Goal: Task Accomplishment & Management: Use online tool/utility

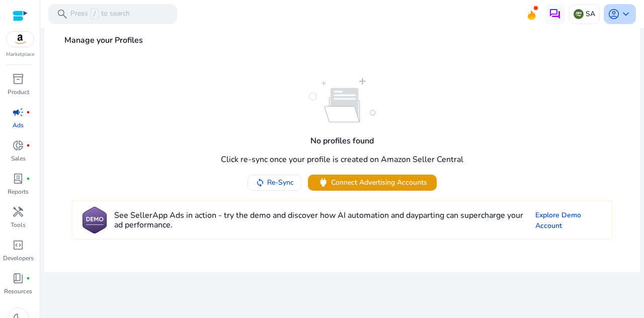
click at [628, 12] on span "keyboard_arrow_down" at bounding box center [626, 14] width 12 height 12
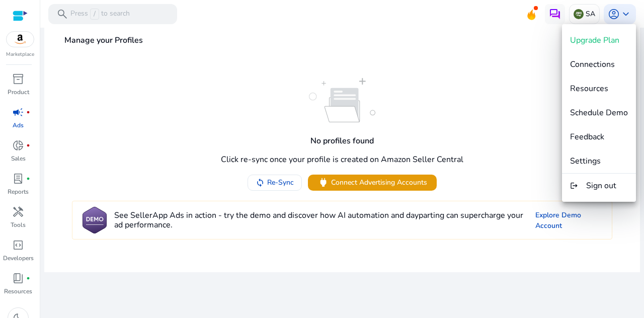
click at [502, 105] on div at bounding box center [322, 159] width 644 height 318
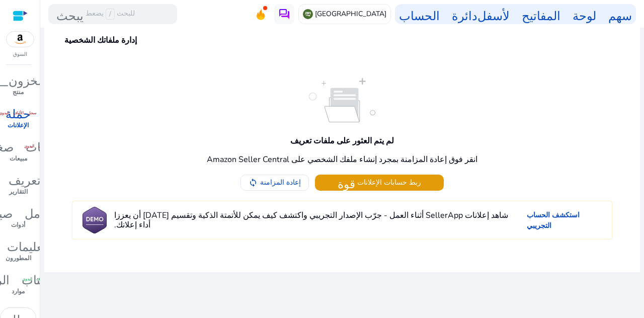
click at [539, 107] on div "لم يتم العثور على ملفات تعريف انقر فوق إعادة المزامنة بمجرد إنشاء ملفك الشخصي ع…" at bounding box center [342, 134] width 581 height 113
click at [296, 180] on font "إعادة المزامنة" at bounding box center [280, 183] width 41 height 10
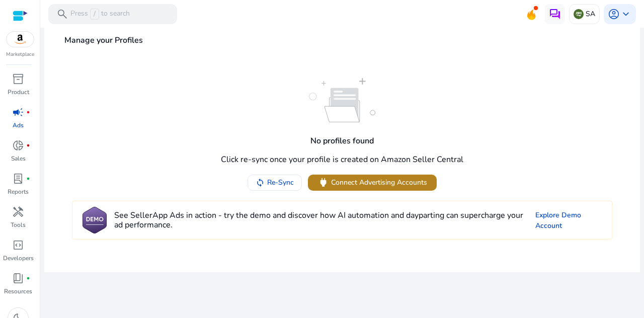
click at [368, 185] on span "Connect Advertising Accounts" at bounding box center [379, 182] width 96 height 11
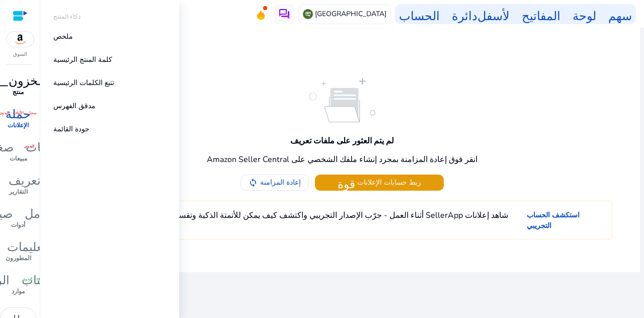
click at [20, 90] on font "منتج" at bounding box center [18, 92] width 11 height 8
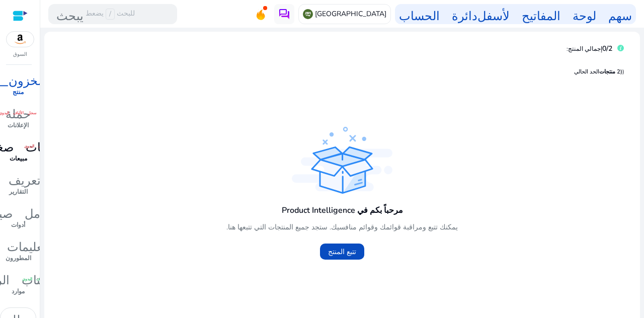
click at [21, 154] on font "مبيعات" at bounding box center [19, 158] width 18 height 8
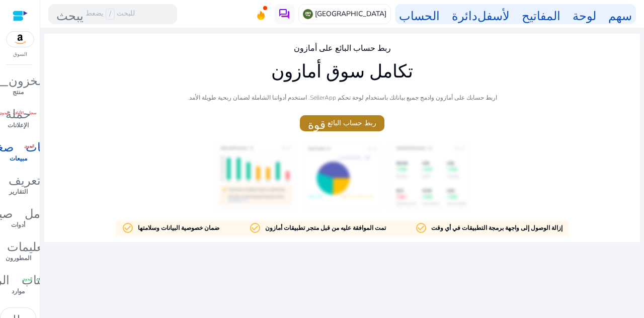
click at [345, 121] on font "ربط حساب البائع" at bounding box center [352, 123] width 49 height 10
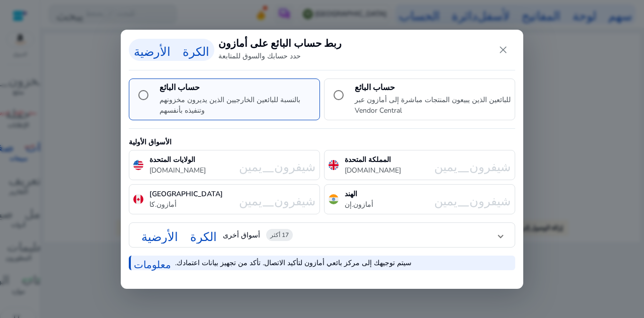
click at [251, 237] on font "أسواق أخرى" at bounding box center [241, 235] width 37 height 10
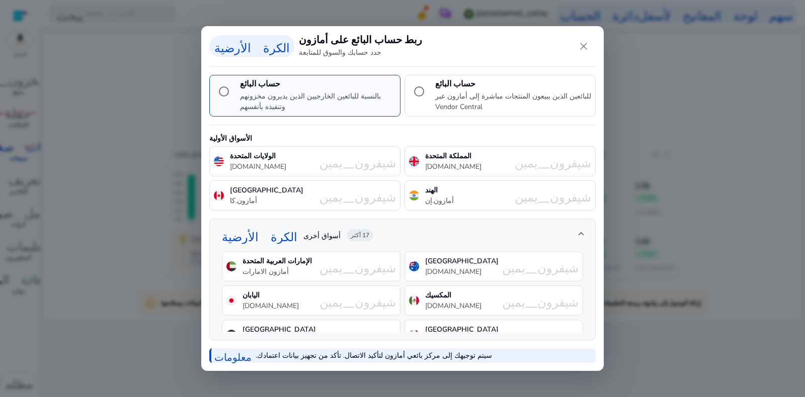
click at [369, 234] on font "17 أكثر" at bounding box center [360, 235] width 19 height 8
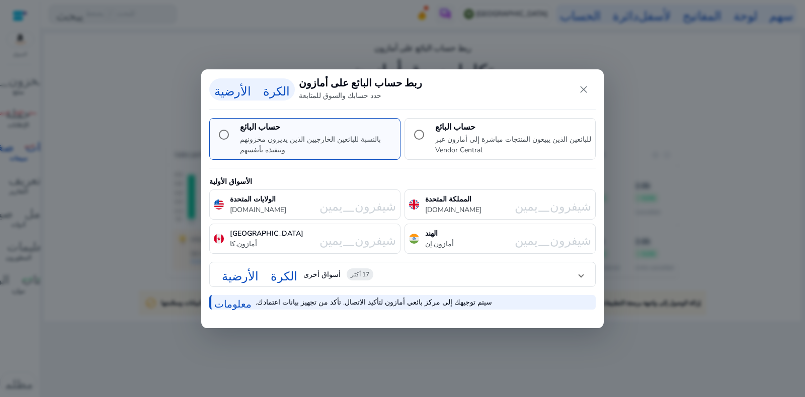
click at [368, 272] on font "17 أكثر" at bounding box center [360, 275] width 19 height 8
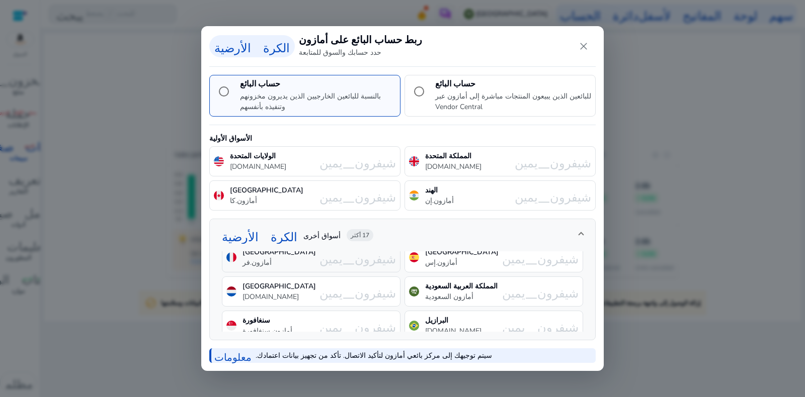
scroll to position [114, 0]
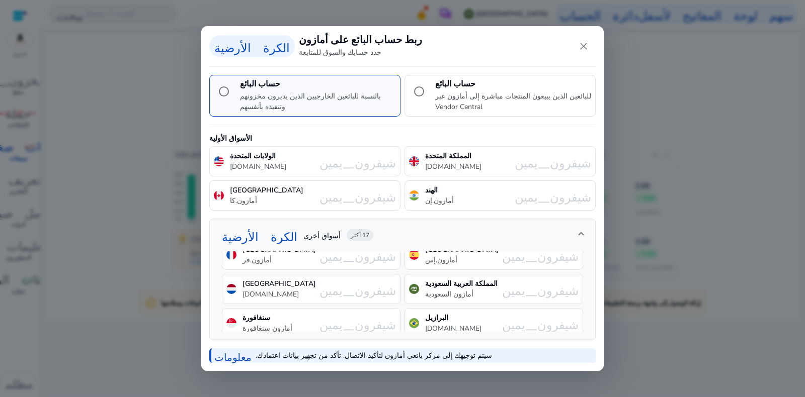
click at [481, 290] on div "المملكة العربية السعودية أمازون السعودية شيفرون_يمين" at bounding box center [494, 289] width 179 height 30
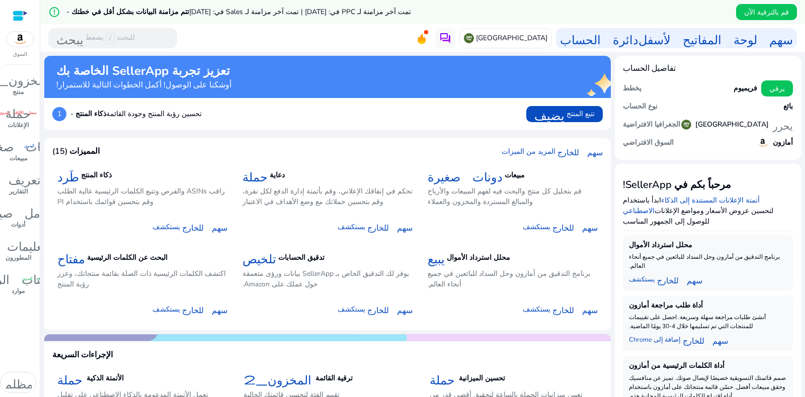
click at [424, 12] on div "error_outline تتم مزامنة البيانات بشكل أقل في خطتك - تمت آخر مزامنة لـ PPC في: …" at bounding box center [422, 12] width 765 height 24
click at [507, 211] on div "يستكشف سهم للخارج" at bounding box center [513, 222] width 170 height 25
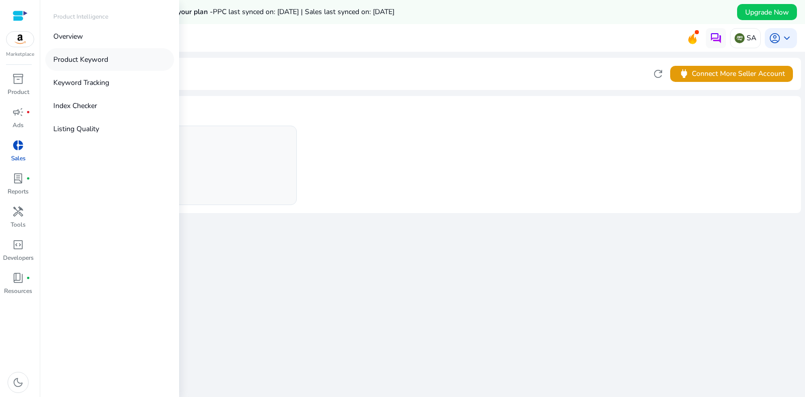
click at [120, 58] on link "Product Keyword" at bounding box center [109, 59] width 129 height 23
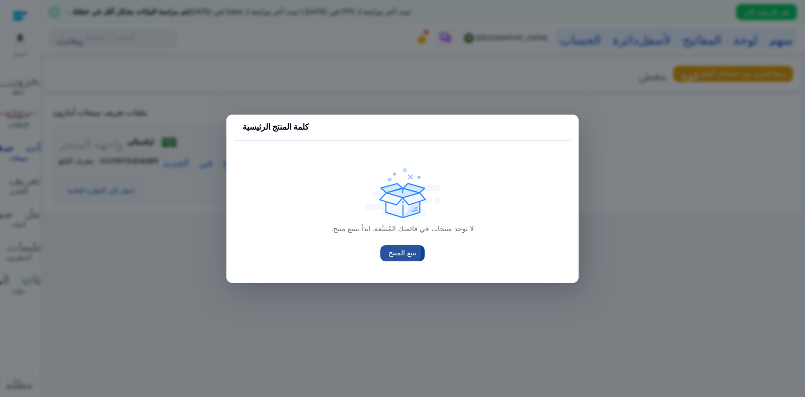
click at [397, 253] on font "تتبع المنتج" at bounding box center [402, 254] width 28 height 10
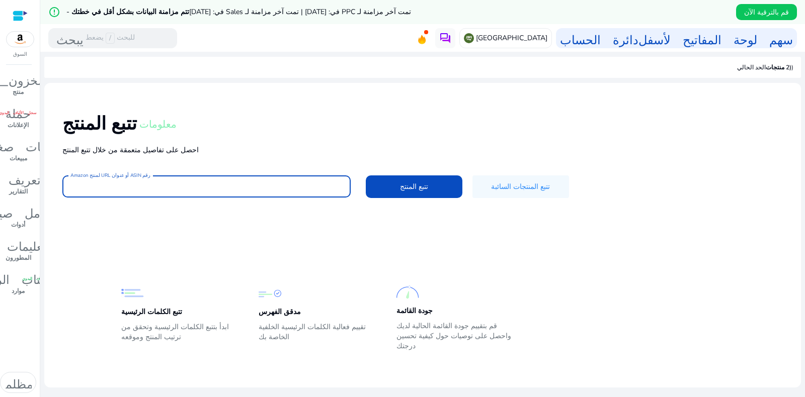
paste input "**********"
click at [403, 184] on font "تتبع المنتج" at bounding box center [414, 187] width 28 height 10
type input "**********"
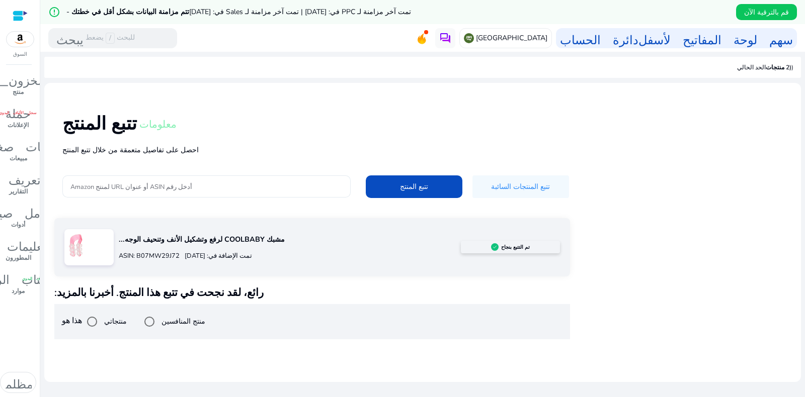
click at [113, 183] on input "أدخل رقم ASIN أو عنوان URL لمنتج Amazon" at bounding box center [206, 186] width 272 height 11
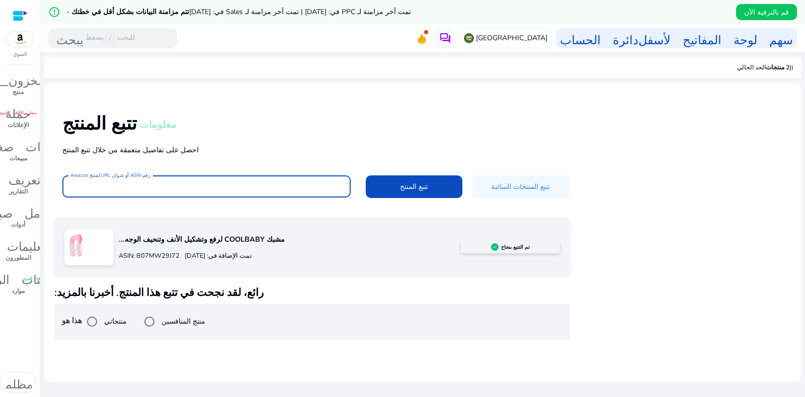
paste input "**********"
type input "**********"
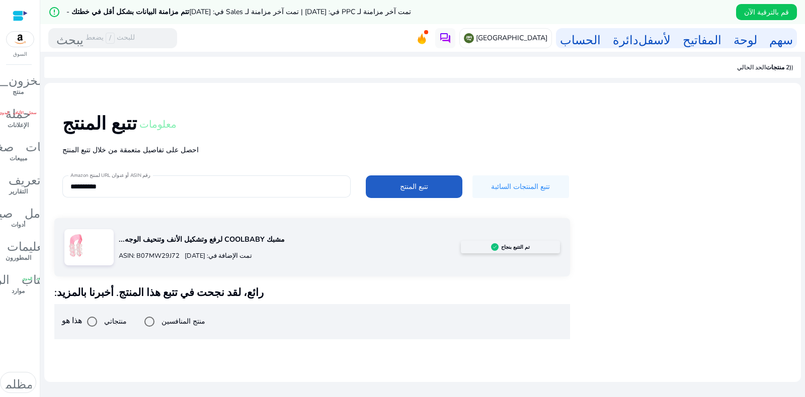
click at [404, 184] on font "تتبع المنتج" at bounding box center [414, 187] width 28 height 10
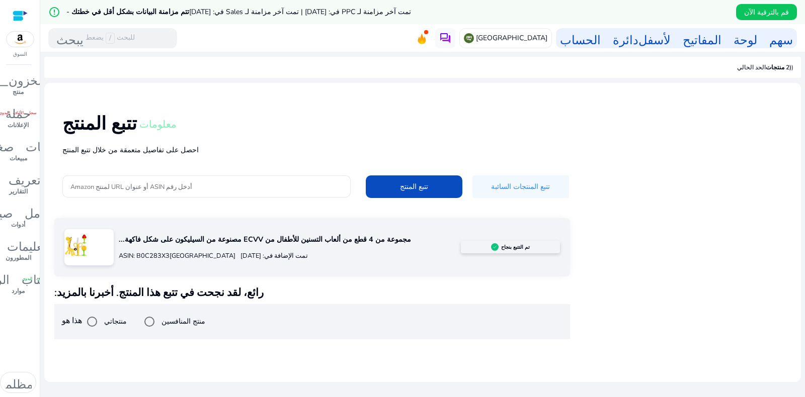
click at [24, 14] on div at bounding box center [20, 16] width 15 height 12
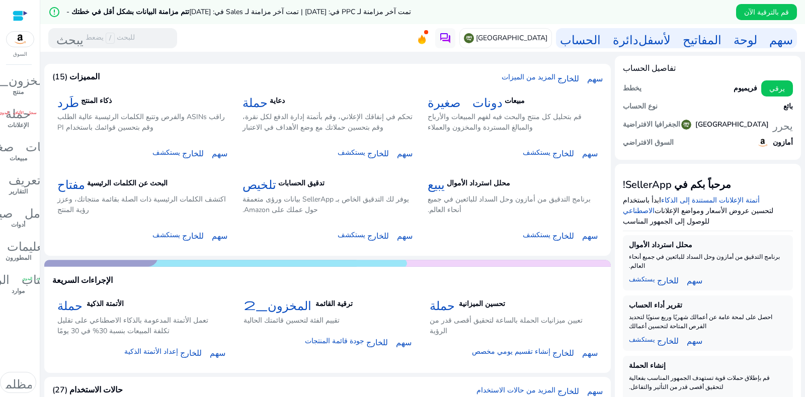
click at [19, 14] on div at bounding box center [20, 16] width 15 height 12
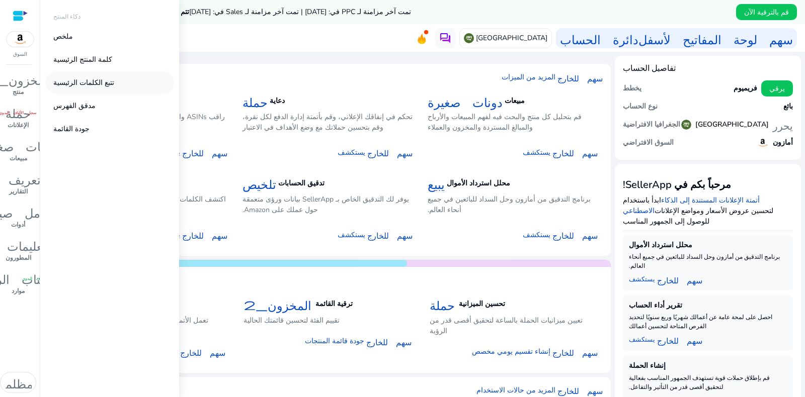
click at [85, 79] on font "تتبع الكلمات الرئيسية" at bounding box center [83, 83] width 61 height 10
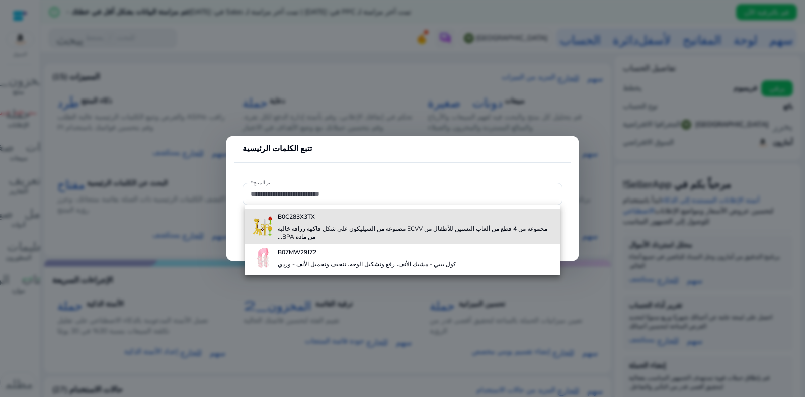
click at [357, 225] on font "مجموعة من 4 قطع من ألعاب التسنين للأطفال من ECVV مصنوعة من السيليكون على شكل فا…" at bounding box center [413, 233] width 270 height 16
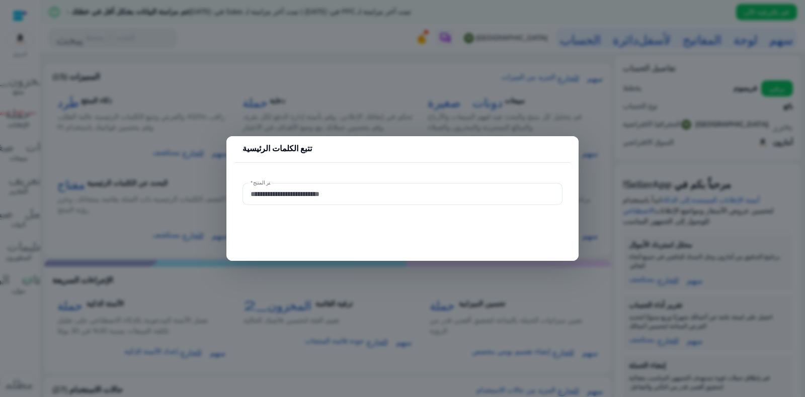
type input "**********"
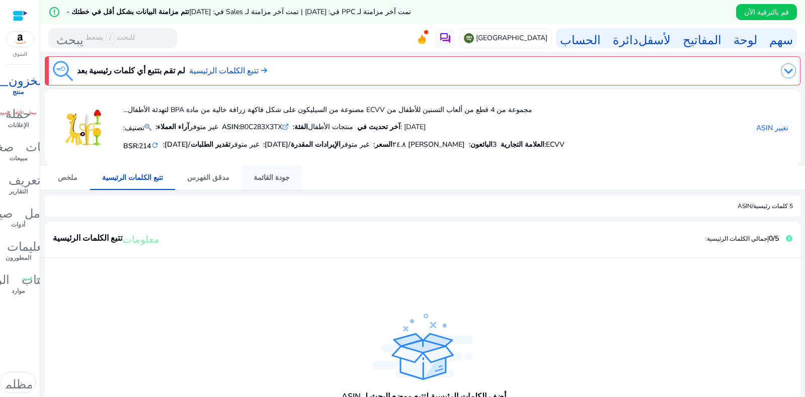
click at [254, 178] on font "جودة القائمة" at bounding box center [272, 178] width 36 height 10
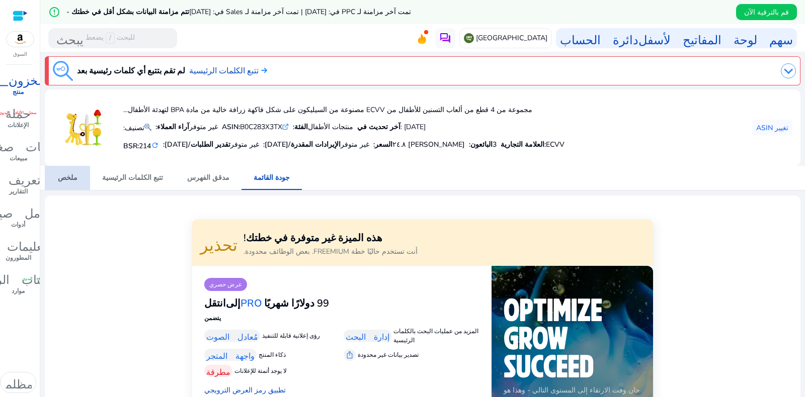
click at [77, 177] on link "ملخص" at bounding box center [67, 178] width 45 height 24
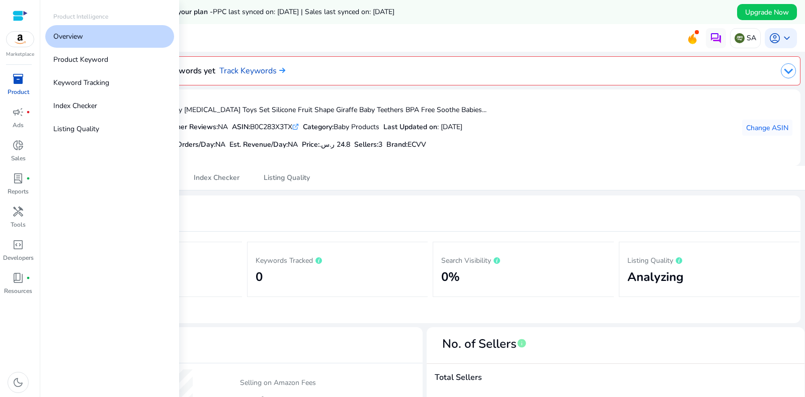
click at [17, 79] on span "inventory_2" at bounding box center [18, 79] width 12 height 12
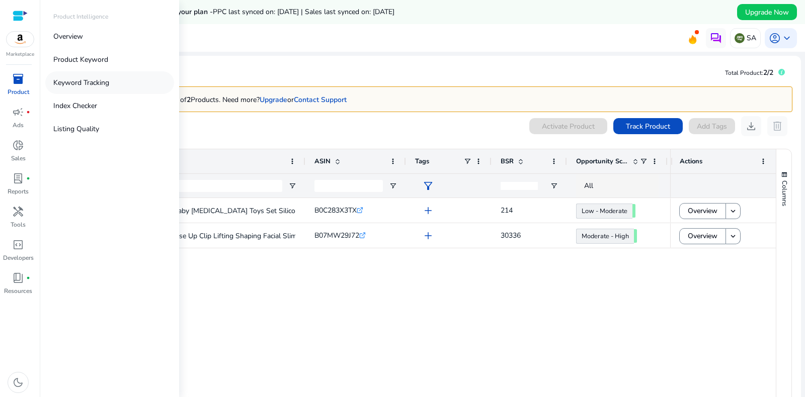
click at [93, 82] on p "Keyword Tracking" at bounding box center [81, 82] width 56 height 11
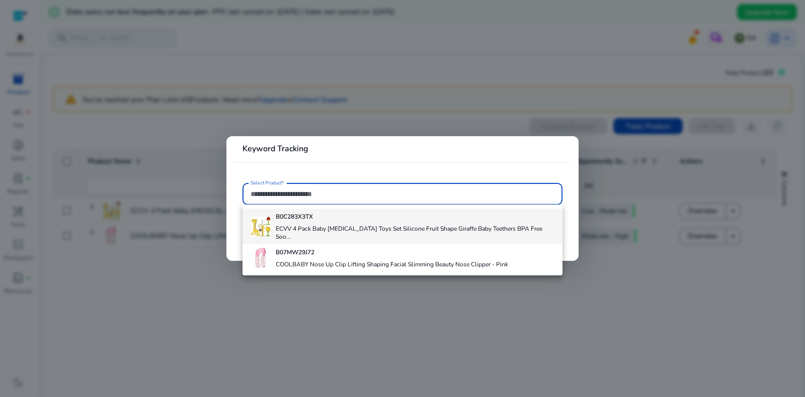
click at [338, 220] on h4 "B0C283X3TX" at bounding box center [415, 217] width 278 height 8
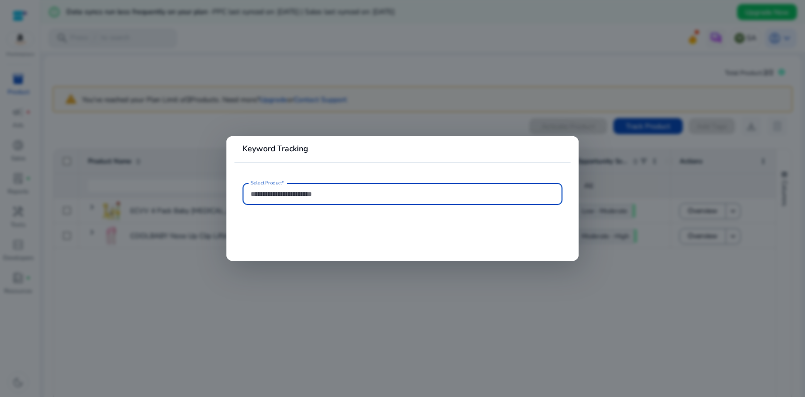
type input "**********"
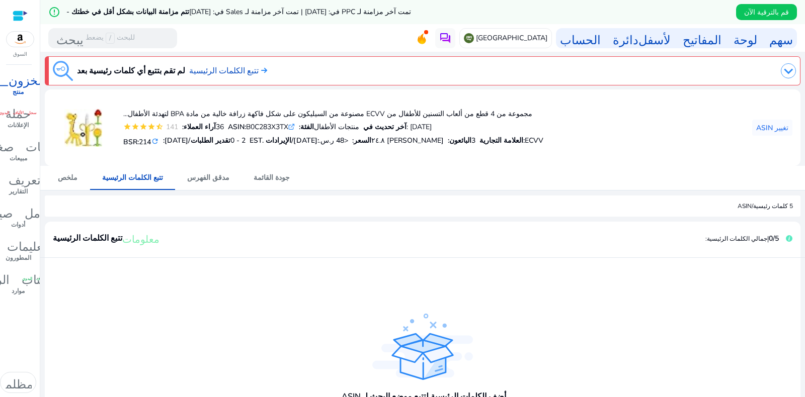
click at [608, 286] on div "أضف الكلمات الرئيسية لتتبع موضع البحث لـ ASIN. أضف الكلمات الرئيسية" at bounding box center [423, 359] width 740 height 187
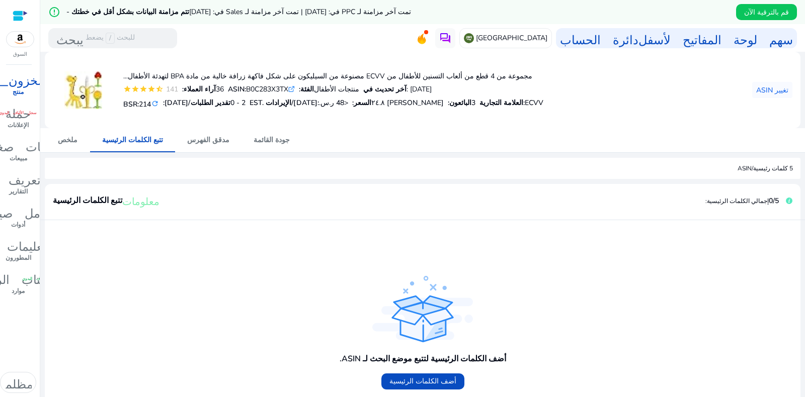
scroll to position [37, 0]
click at [61, 138] on font "ملخص" at bounding box center [68, 141] width 20 height 10
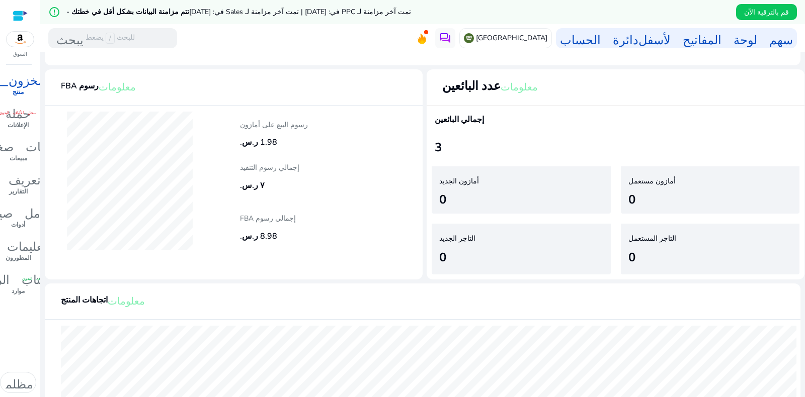
scroll to position [273, 0]
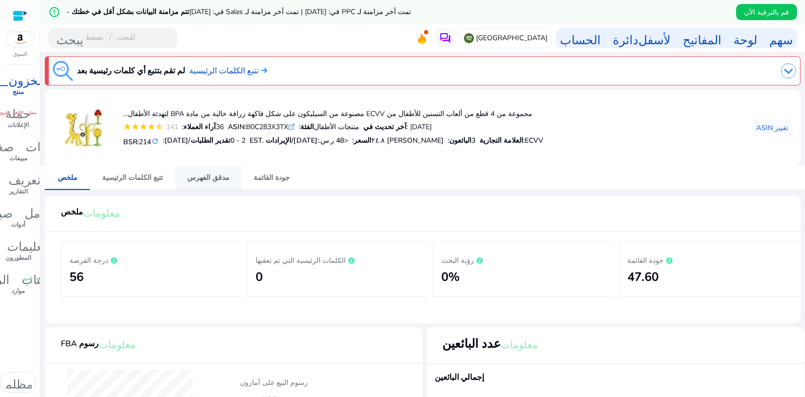
click at [200, 181] on font "مدقق الفهرس" at bounding box center [208, 178] width 42 height 10
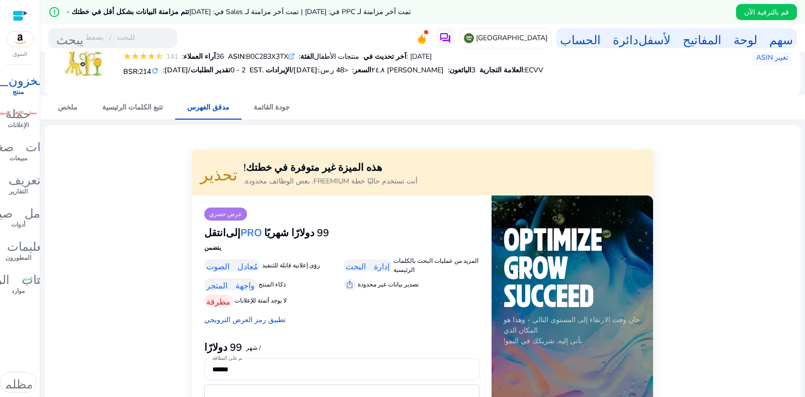
scroll to position [76, 0]
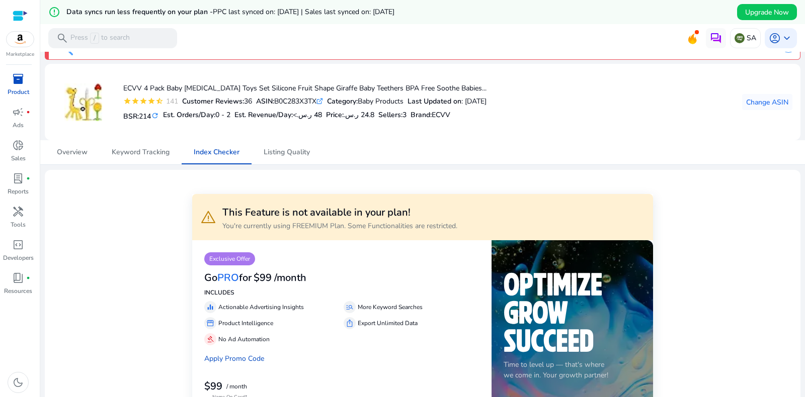
scroll to position [24, 0]
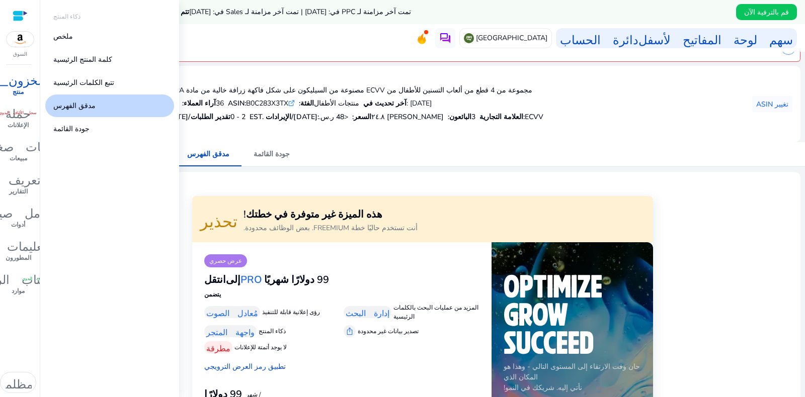
click at [19, 86] on font "المخزون_2" at bounding box center [18, 79] width 68 height 14
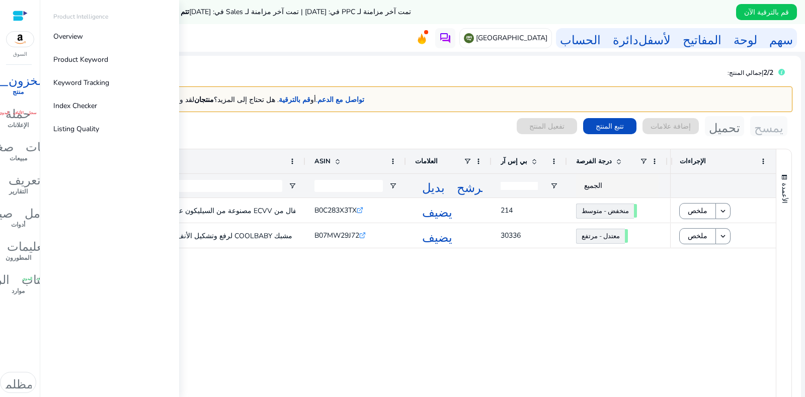
click at [17, 88] on p "منتج" at bounding box center [18, 92] width 11 height 9
click at [93, 78] on font "تتبع الكلمات الرئيسية" at bounding box center [83, 83] width 61 height 10
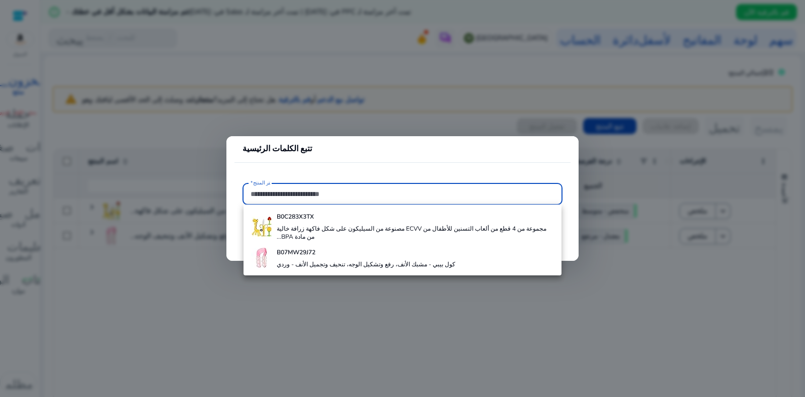
click at [335, 226] on font "مجموعة من 4 قطع من ألعاب التسنين للأطفال من ECVV مصنوعة من السيليكون على شكل فا…" at bounding box center [412, 233] width 270 height 16
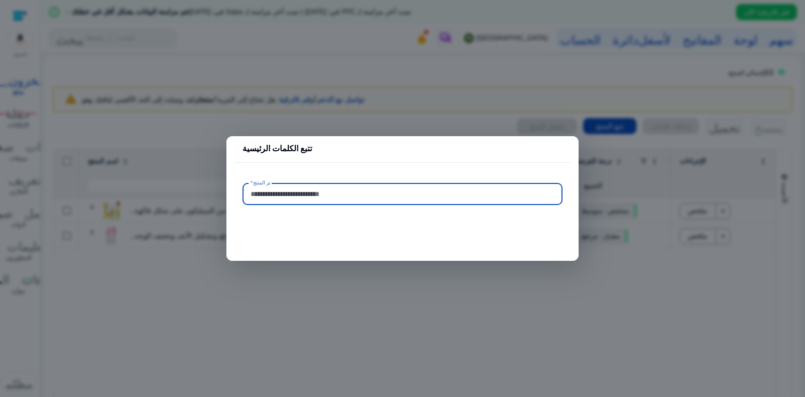
type input "**********"
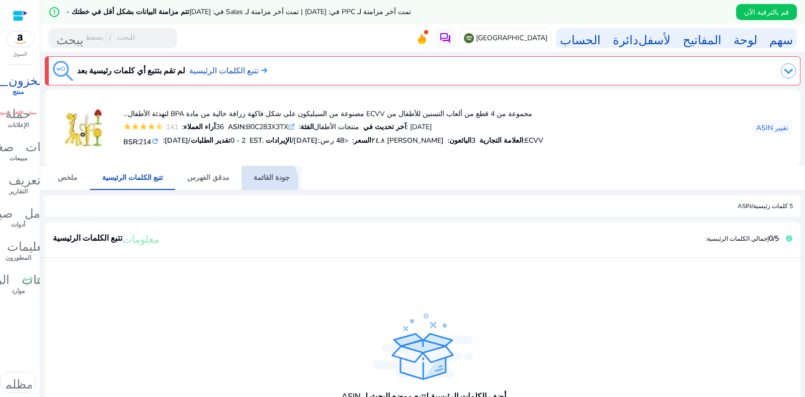
click at [254, 182] on font "جودة القائمة" at bounding box center [272, 178] width 36 height 10
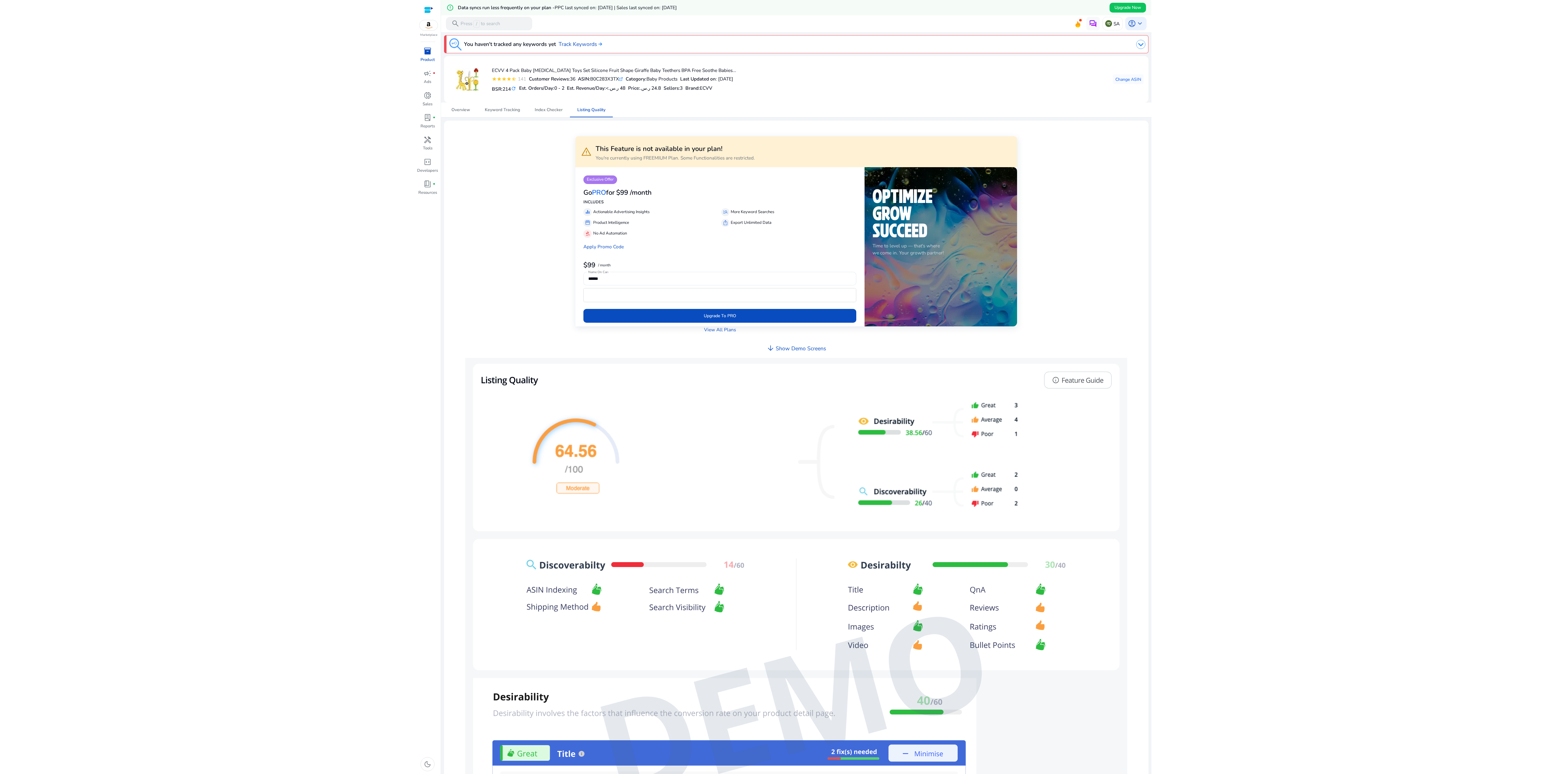
click at [489, 242] on html "We recommend switching to desktop view for the best experience. Marketplace inv…" at bounding box center [784, 387] width 1568 height 774
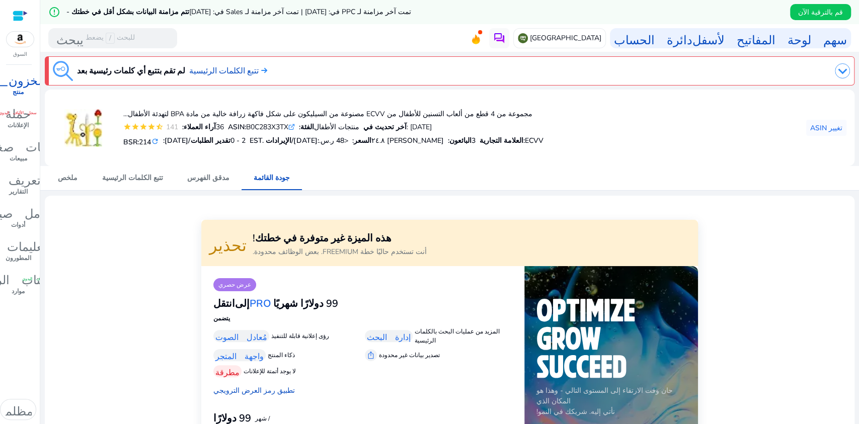
click at [592, 162] on mat-card "مجموعة من 4 قطع من ألعاب التسنين للأطفال من ECVV مصنوعة من السيليكون على شكل فا…" at bounding box center [450, 128] width 810 height 76
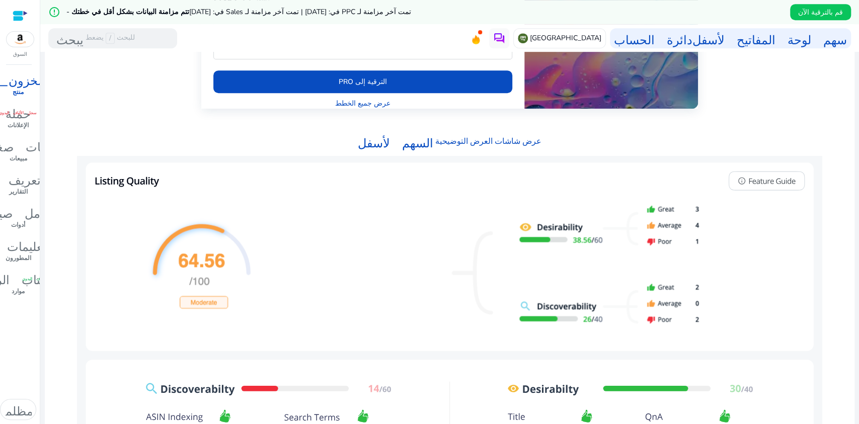
scroll to position [425, 0]
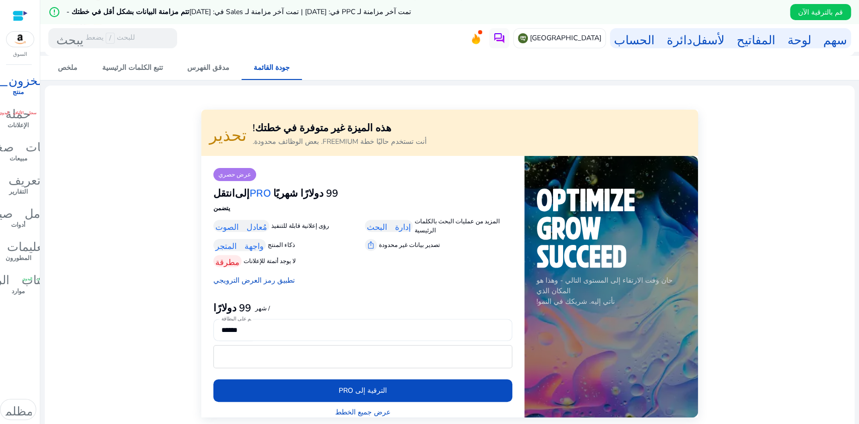
scroll to position [0, 0]
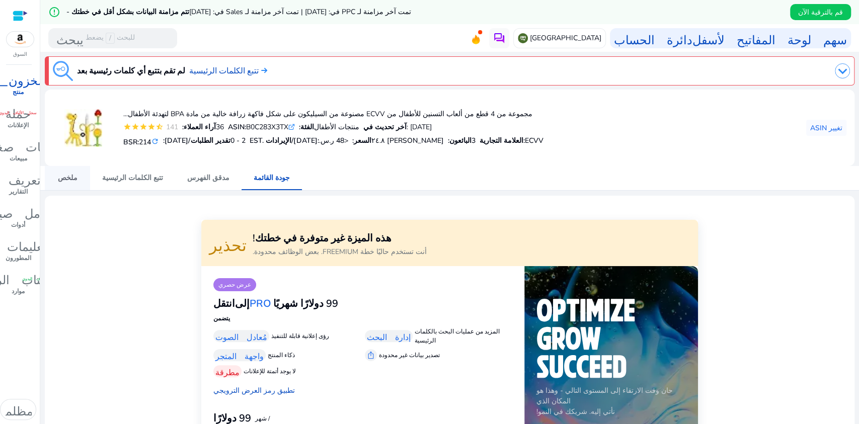
click at [74, 184] on span "ملخص" at bounding box center [68, 178] width 20 height 24
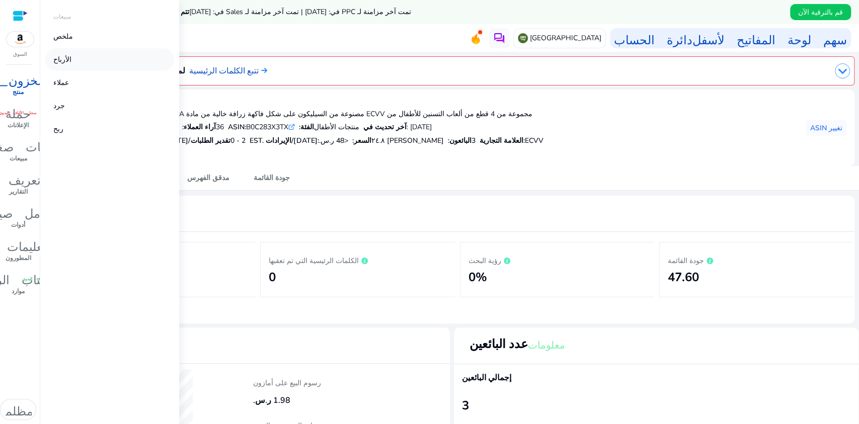
click at [60, 64] on p "الأرباح" at bounding box center [62, 59] width 18 height 11
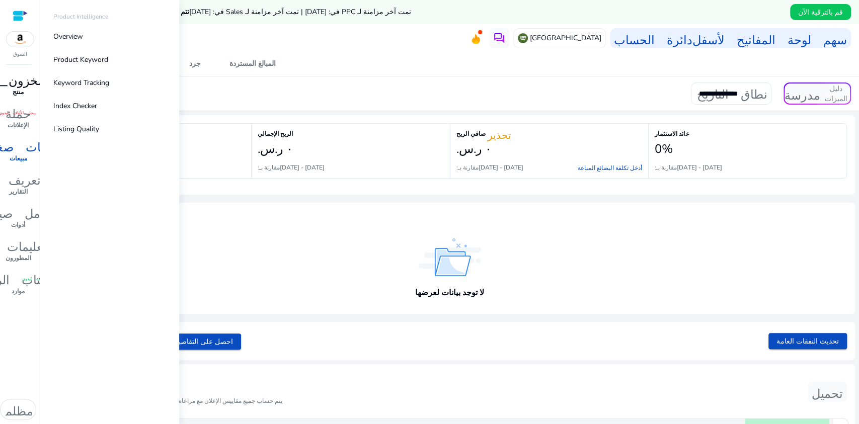
click at [22, 86] on font "المخزون_2" at bounding box center [18, 79] width 68 height 14
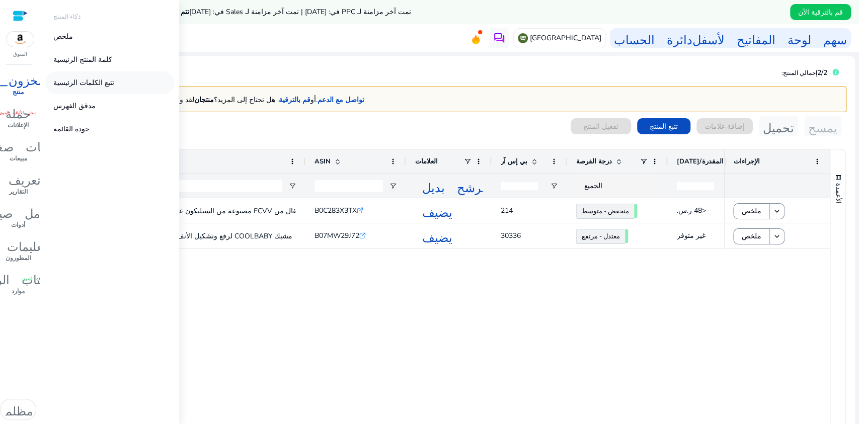
click at [100, 82] on font "تتبع الكلمات الرئيسية" at bounding box center [83, 83] width 61 height 10
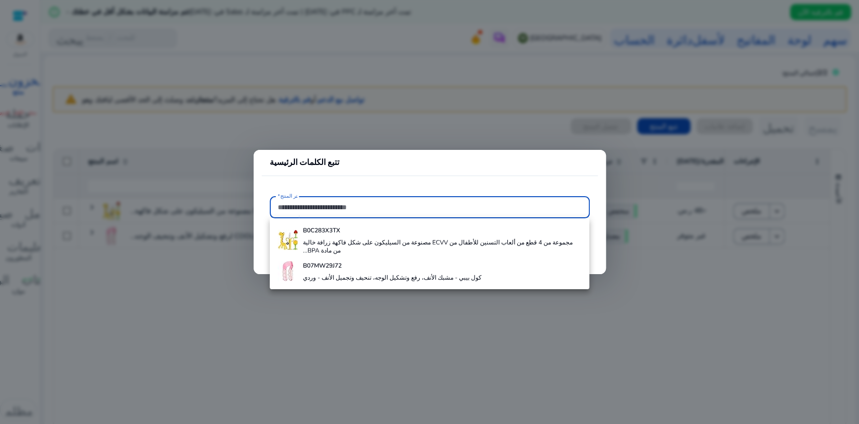
click at [426, 233] on h4 "B0C283X3TX" at bounding box center [442, 230] width 278 height 8
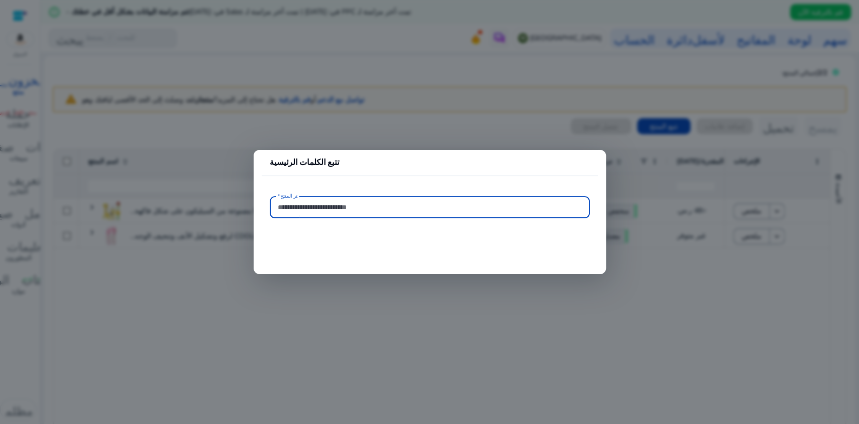
type input "**********"
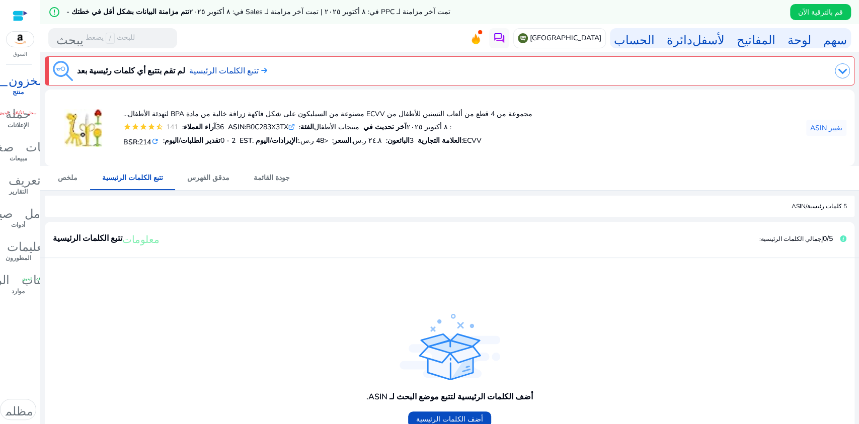
click at [22, 12] on div at bounding box center [20, 16] width 15 height 12
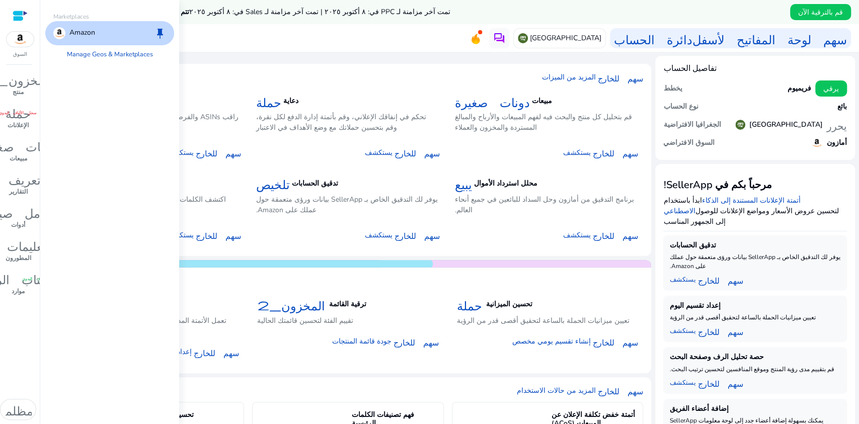
click at [16, 47] on div "السوق" at bounding box center [20, 29] width 40 height 58
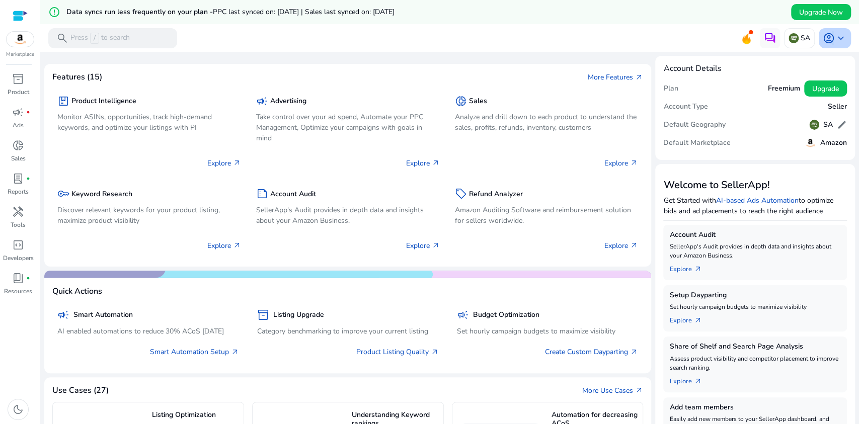
click at [828, 40] on span "account_circle" at bounding box center [829, 38] width 12 height 12
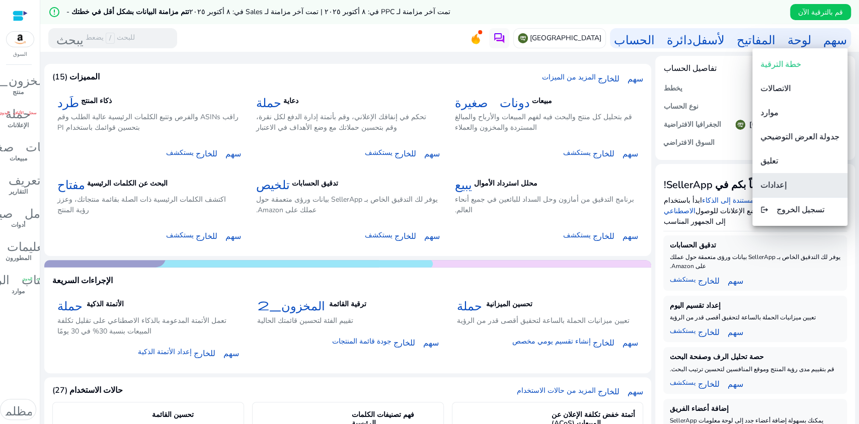
click at [786, 186] on font "إعدادات" at bounding box center [773, 185] width 26 height 11
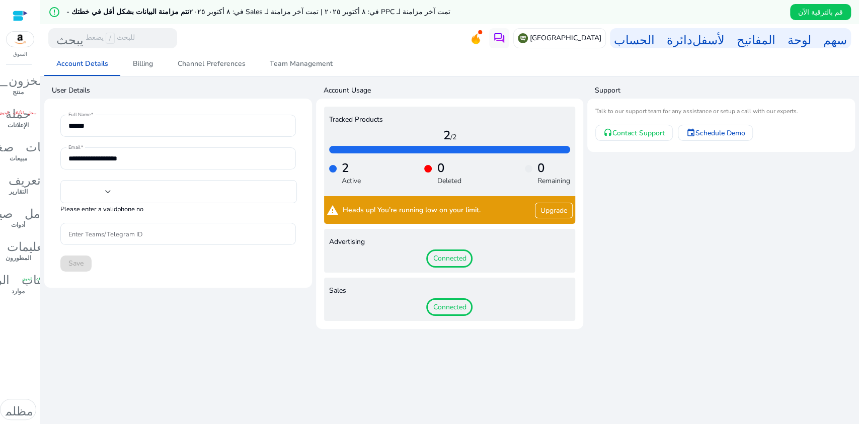
type input "****"
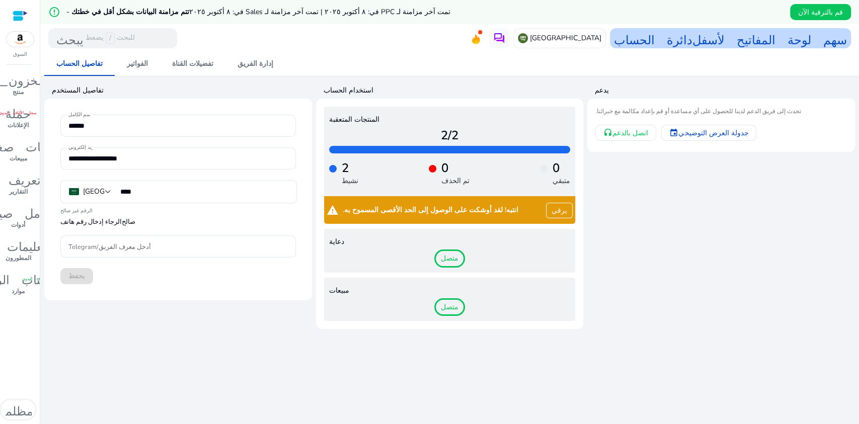
click at [692, 41] on font "سهم لوحة المفاتيح لأسفل" at bounding box center [769, 38] width 154 height 14
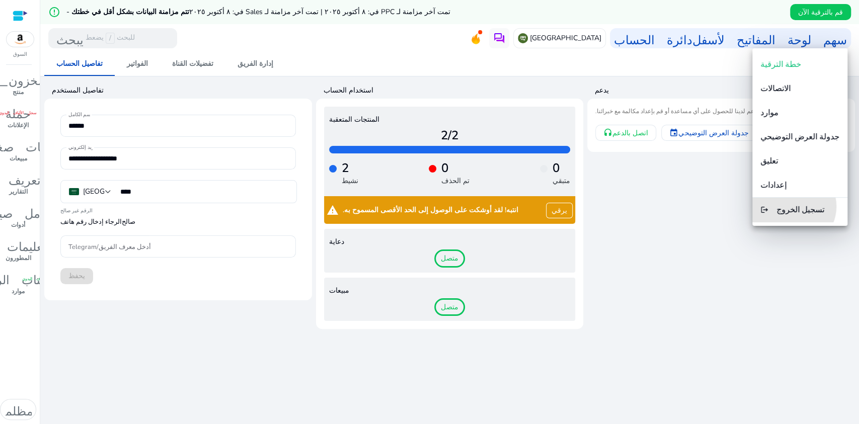
click at [804, 206] on font "تسجيل الخروج" at bounding box center [800, 209] width 48 height 11
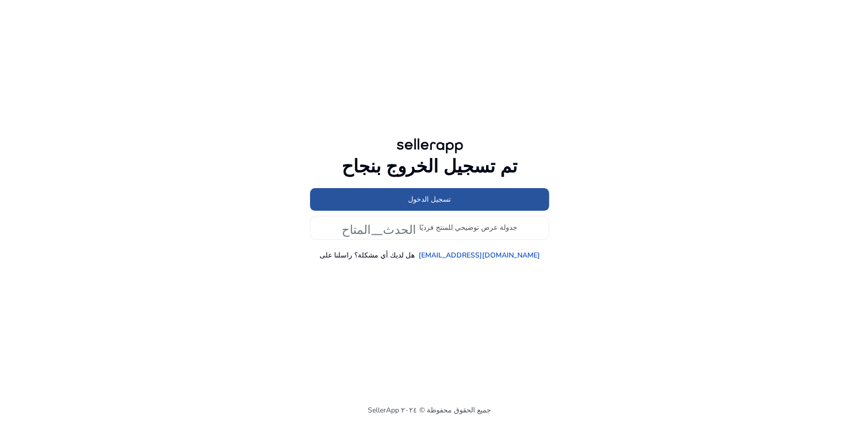
click at [424, 200] on font "تسجيل الدخول" at bounding box center [429, 200] width 43 height 10
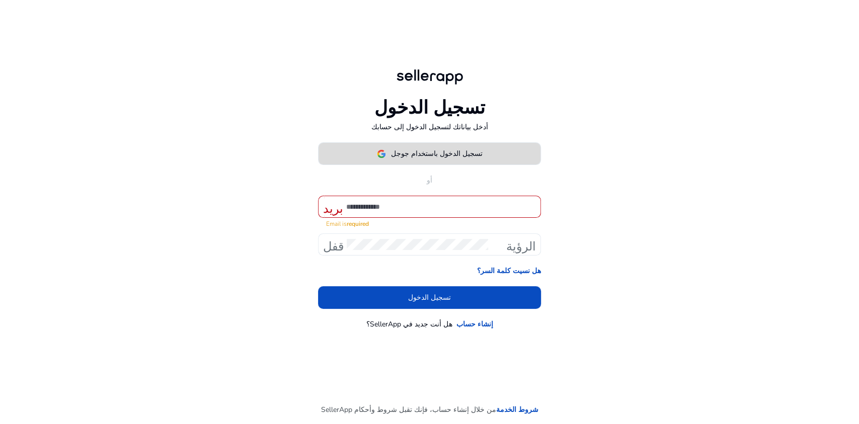
click at [430, 158] on font "تسجيل الدخول باستخدام جوجل" at bounding box center [437, 154] width 92 height 10
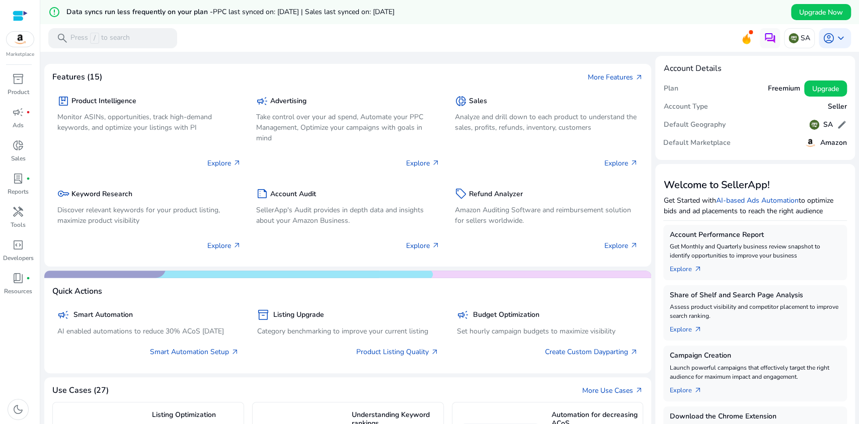
click at [689, 62] on mat-card "Account Details Plan Freemium Upgrade Account Type Seller Default Geography SA …" at bounding box center [755, 108] width 200 height 104
click at [830, 39] on span "account_circle" at bounding box center [829, 38] width 12 height 12
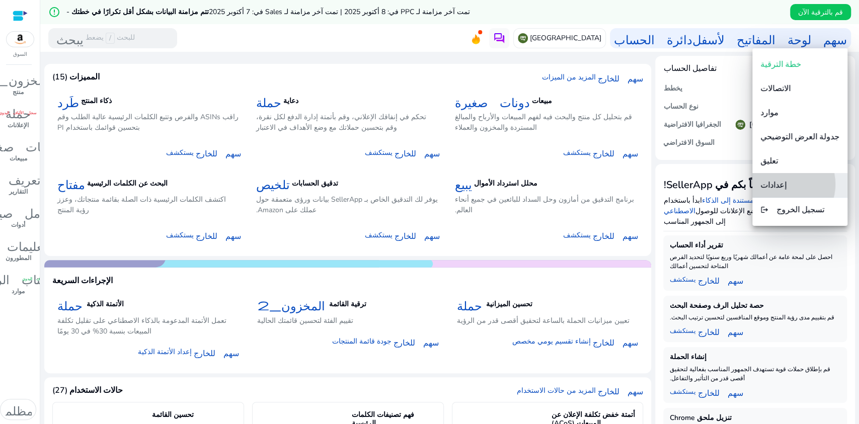
click at [794, 184] on span "إعدادات" at bounding box center [799, 185] width 79 height 11
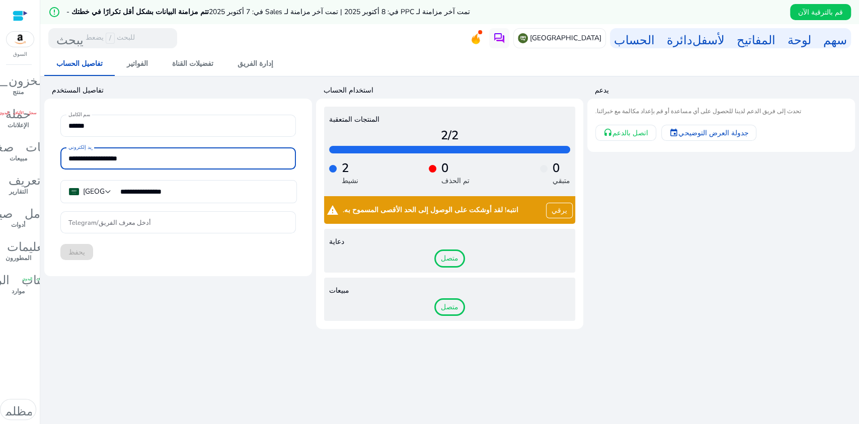
click at [105, 159] on input "**********" at bounding box center [177, 158] width 219 height 11
click at [13, 15] on div at bounding box center [20, 16] width 15 height 12
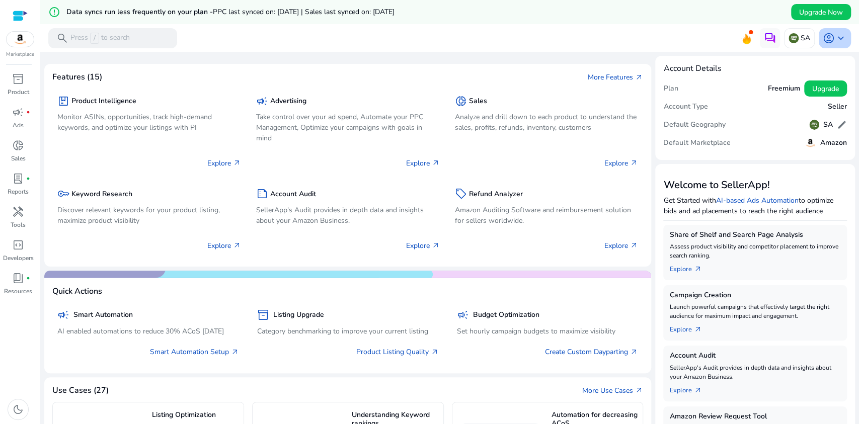
click at [835, 34] on span "keyboard_arrow_down" at bounding box center [841, 38] width 12 height 12
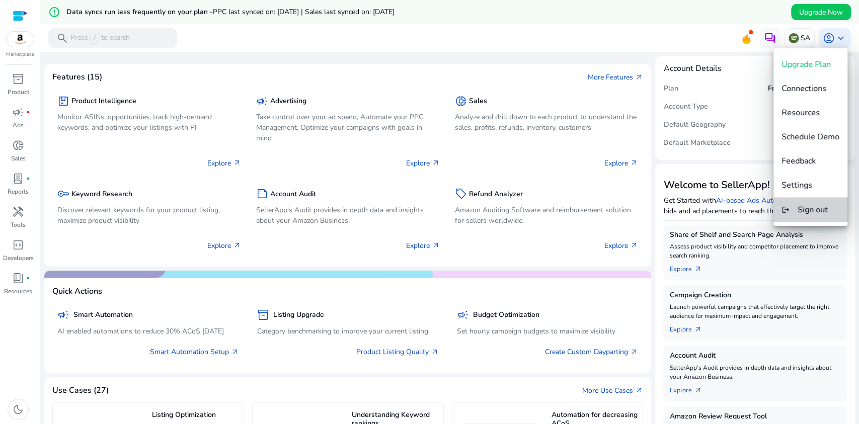
click at [812, 206] on span "Sign out" at bounding box center [812, 209] width 30 height 11
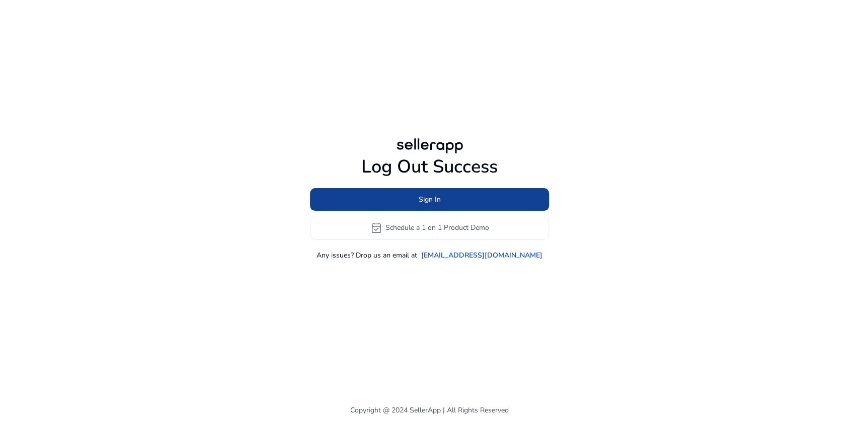
click at [450, 199] on span at bounding box center [429, 199] width 239 height 24
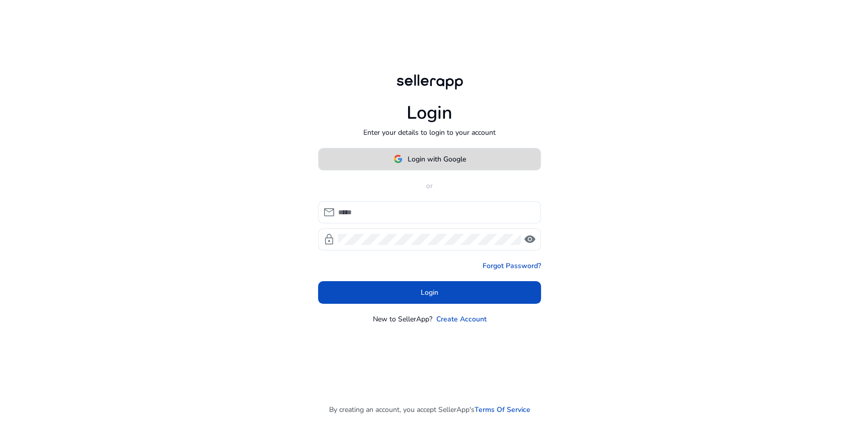
click at [447, 158] on span "Login with Google" at bounding box center [437, 159] width 58 height 11
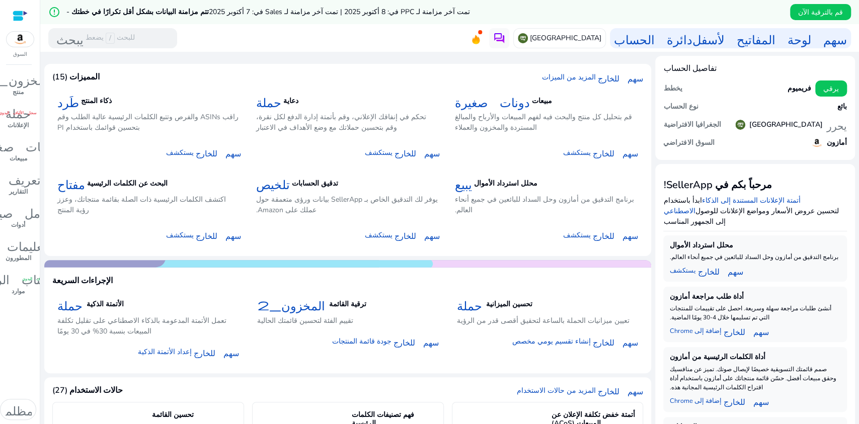
click at [452, 52] on div at bounding box center [449, 53] width 819 height 2
click at [535, 130] on p "قم بتحليل كل منتج والبحث فيه لفهم المبيعات والأرباح والمبالغ المستردة والمخزون …" at bounding box center [547, 122] width 184 height 21
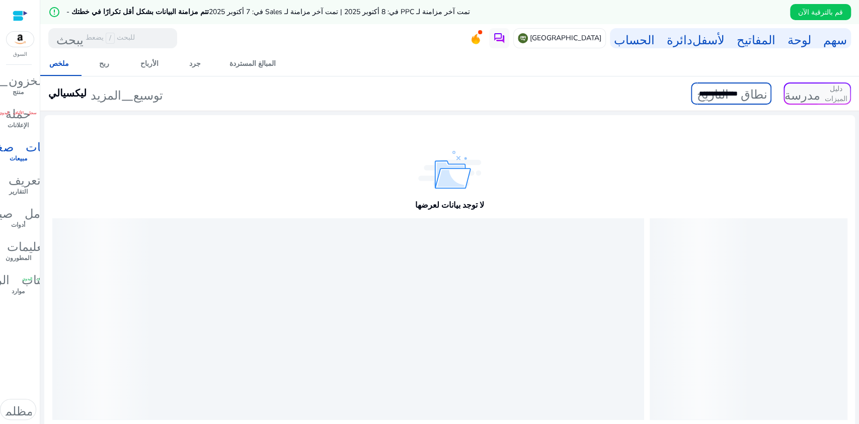
click at [729, 96] on input "**********" at bounding box center [731, 94] width 80 height 22
select select "*"
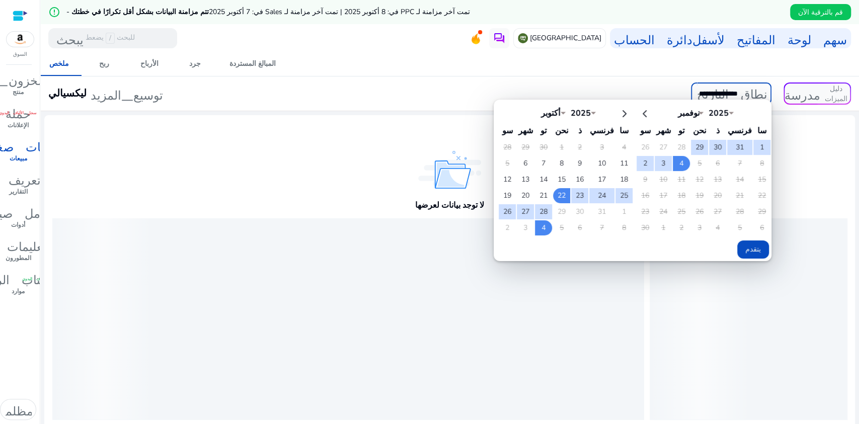
click at [740, 93] on input "**********" at bounding box center [731, 94] width 80 height 22
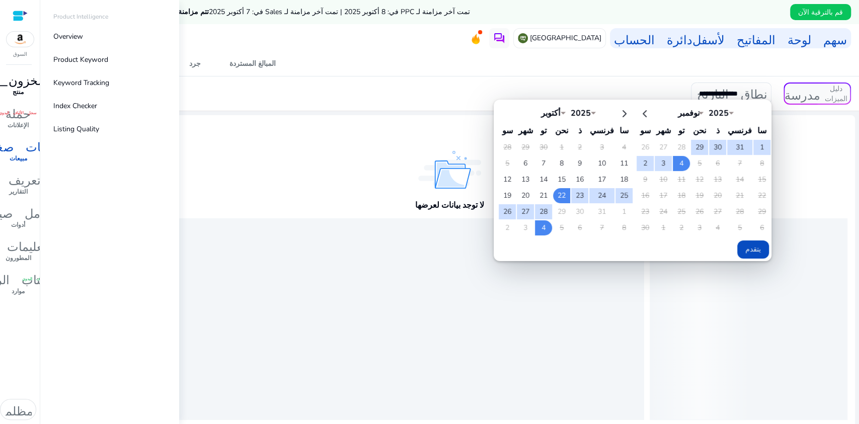
click at [19, 80] on font "المخزون_2" at bounding box center [18, 79] width 68 height 14
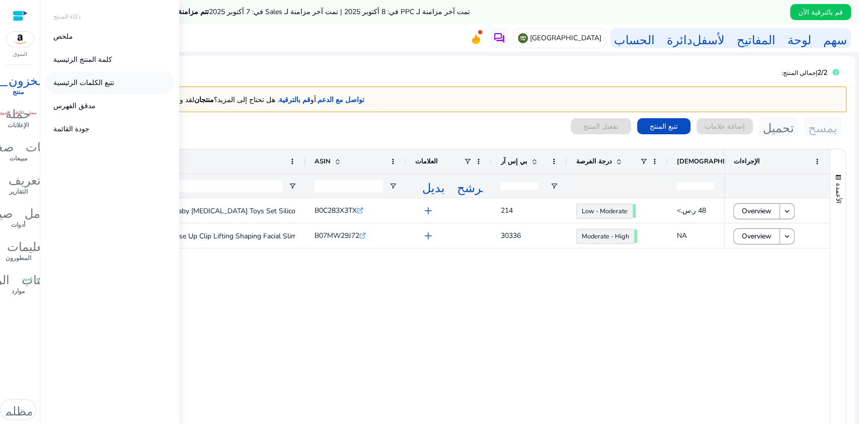
click at [90, 80] on font "تتبع الكلمات الرئيسية" at bounding box center [83, 83] width 61 height 10
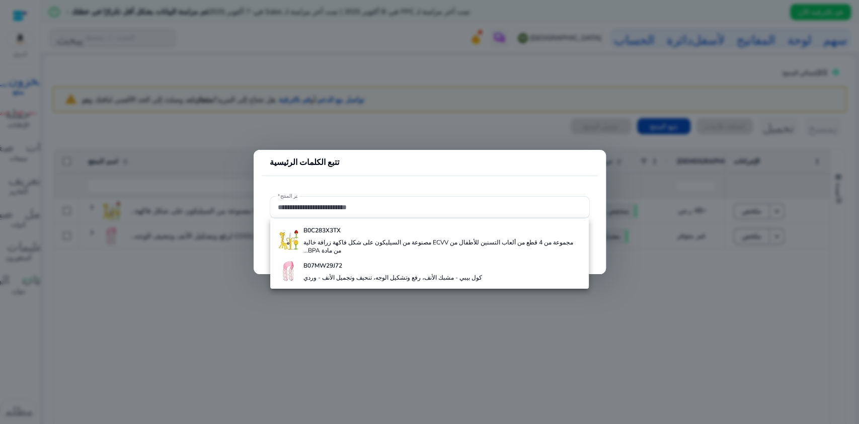
click at [466, 131] on div at bounding box center [429, 212] width 859 height 424
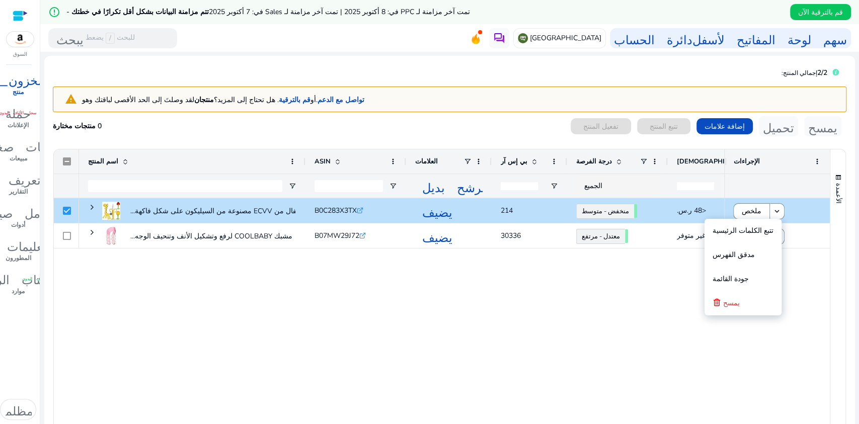
click at [633, 288] on div "مجموعة من 4 ألعاب تسنين للأطفال من ECVV مصنوعة من السيليكون على شكل فاكهة... B0…" at bounding box center [401, 328] width 645 height 261
click at [626, 288] on div "مجموعة من 4 ألعاب تسنين للأطفال من ECVV مصنوعة من السيليكون على شكل فاكهة... B0…" at bounding box center [401, 328] width 645 height 261
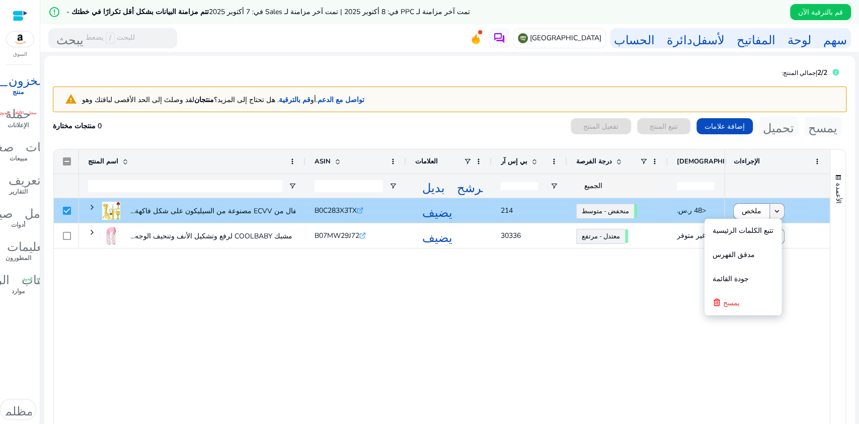
click at [772, 207] on mat-icon "keyboard_arrow_down" at bounding box center [776, 211] width 9 height 9
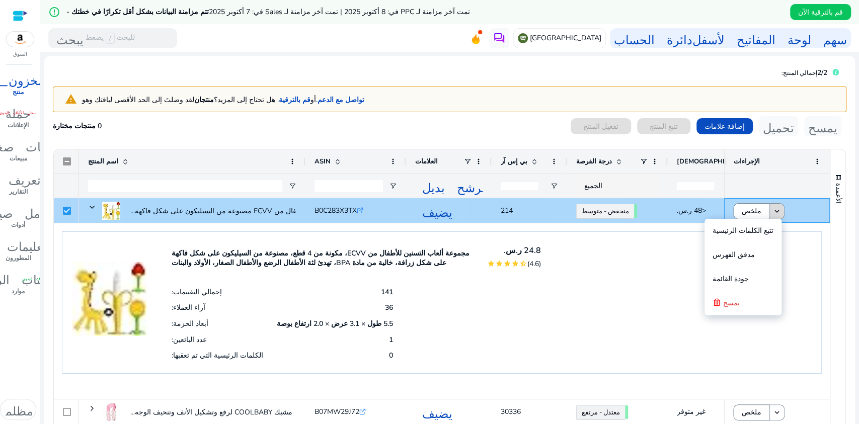
click at [772, 207] on mat-icon "keyboard_arrow_down" at bounding box center [776, 211] width 9 height 9
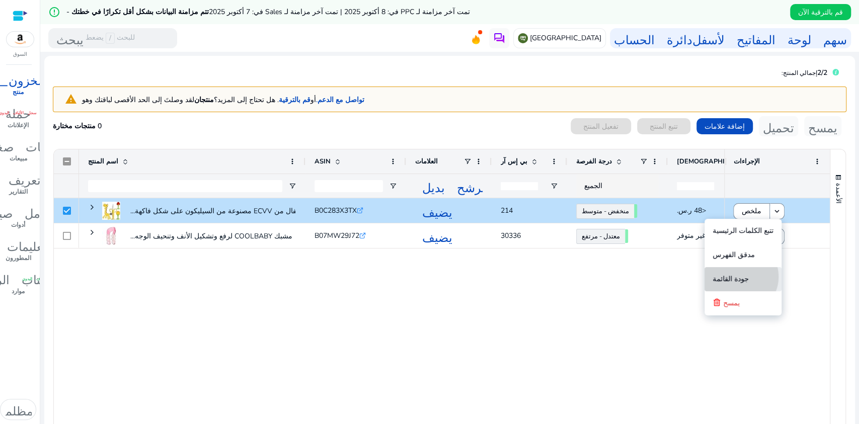
click at [749, 277] on font "جودة القائمة" at bounding box center [730, 279] width 36 height 10
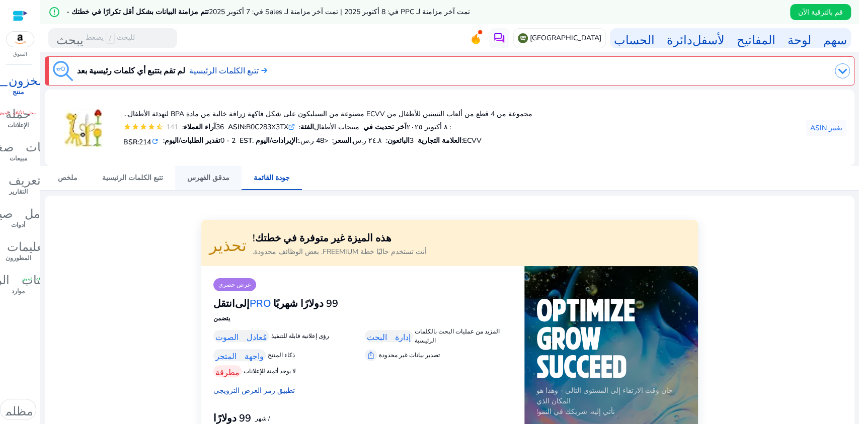
click at [195, 180] on font "مدقق الفهرس" at bounding box center [208, 178] width 42 height 10
click at [74, 179] on font "ملخص" at bounding box center [68, 178] width 20 height 10
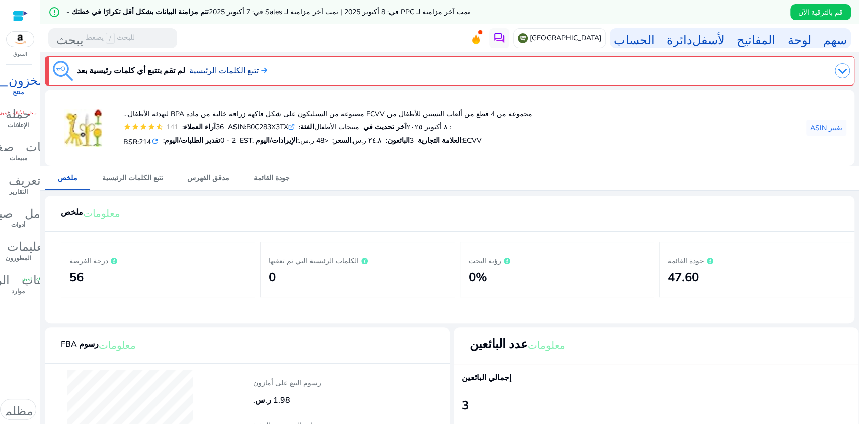
click at [214, 66] on font "تتبع الكلمات الرئيسية" at bounding box center [223, 70] width 69 height 11
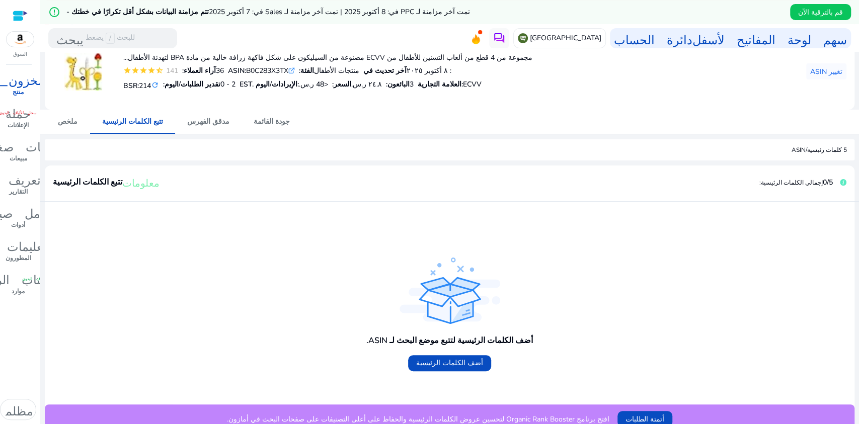
scroll to position [66, 0]
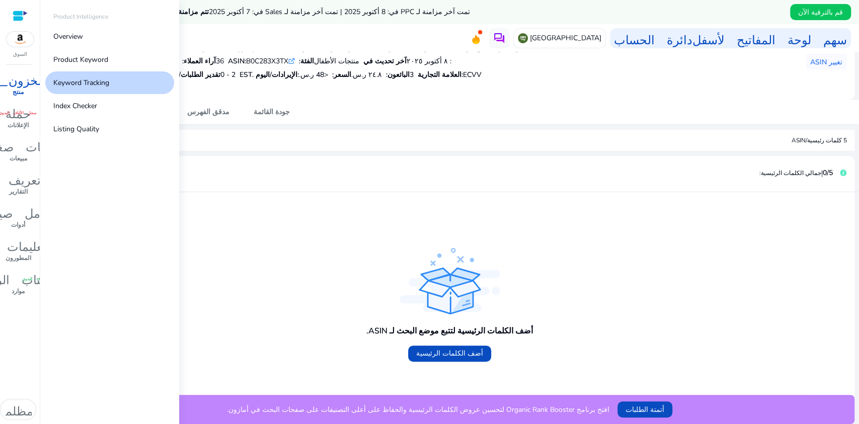
click at [18, 84] on font "المخزون_2" at bounding box center [18, 79] width 68 height 14
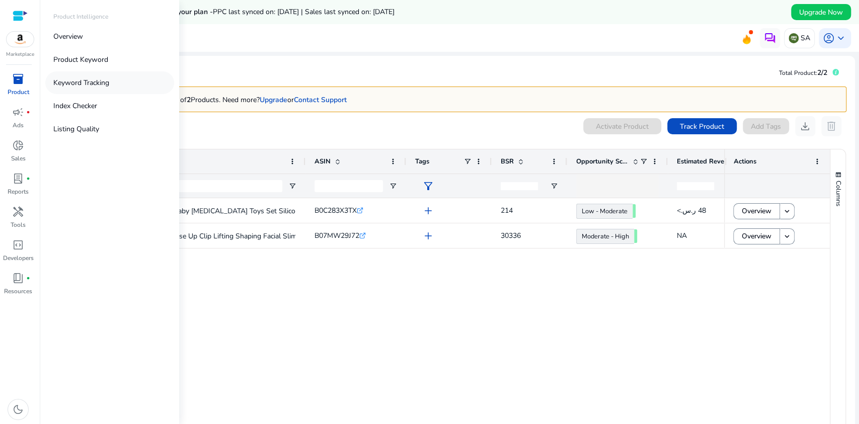
click at [88, 83] on p "Keyword Tracking" at bounding box center [81, 82] width 56 height 11
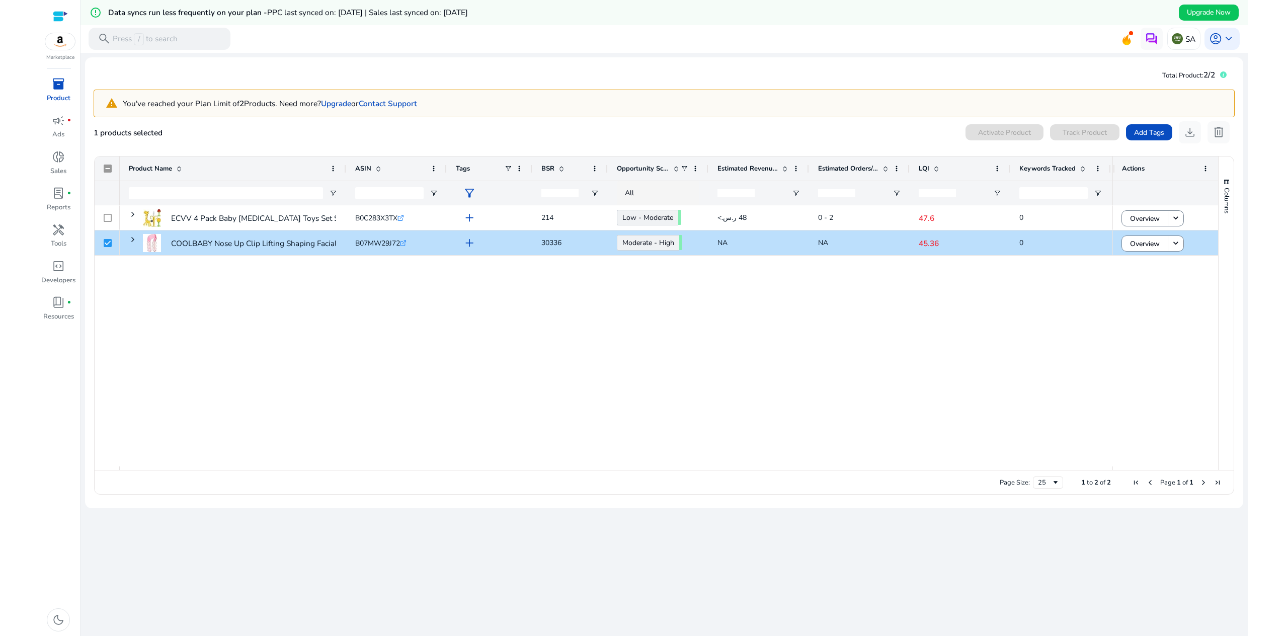
click at [858, 305] on div "ECVV 4 Pack Baby [MEDICAL_DATA] Toys Set Silicone Fruit Shape Giraffe... B0C283…" at bounding box center [616, 335] width 993 height 261
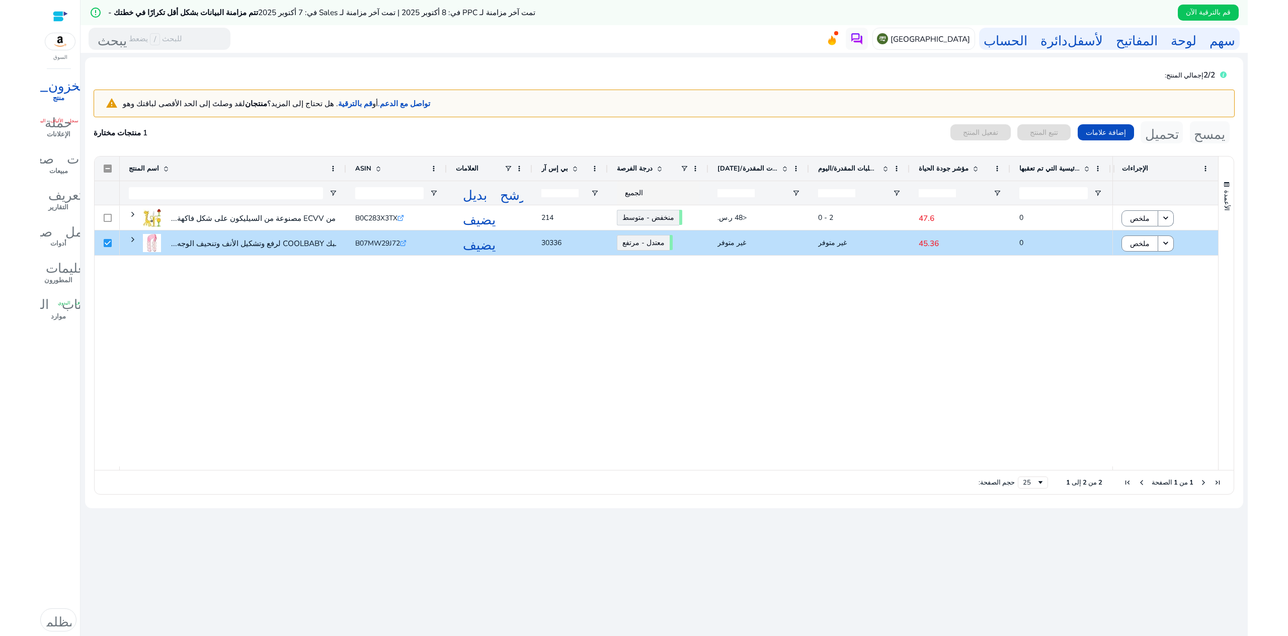
click at [814, 304] on div "مجموعة من 4 ألعاب تسنين للأطفال من ECVV مصنوعة من السيليكون على شكل فاكهة... B0…" at bounding box center [616, 335] width 993 height 261
